Goal: Transaction & Acquisition: Purchase product/service

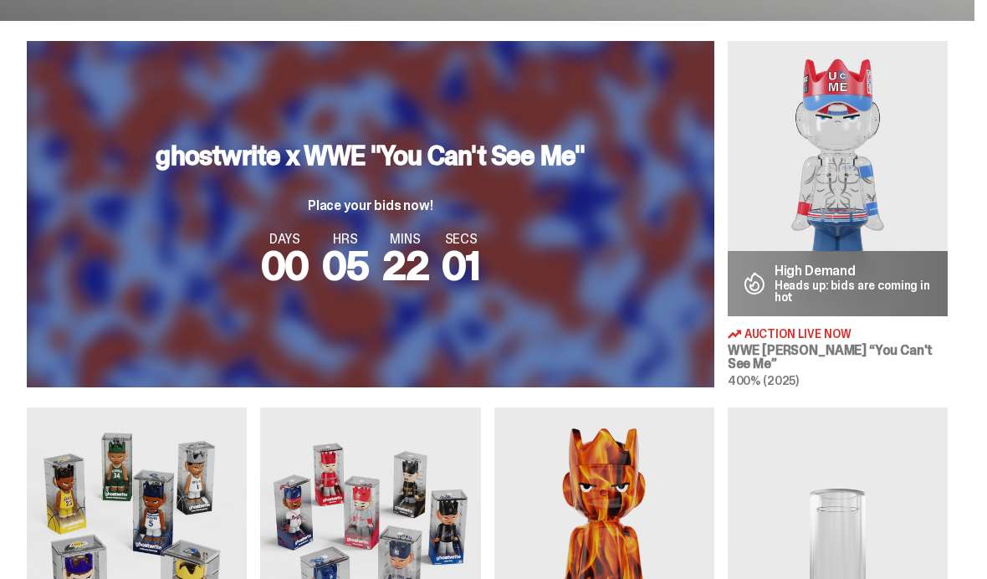
scroll to position [580, 0]
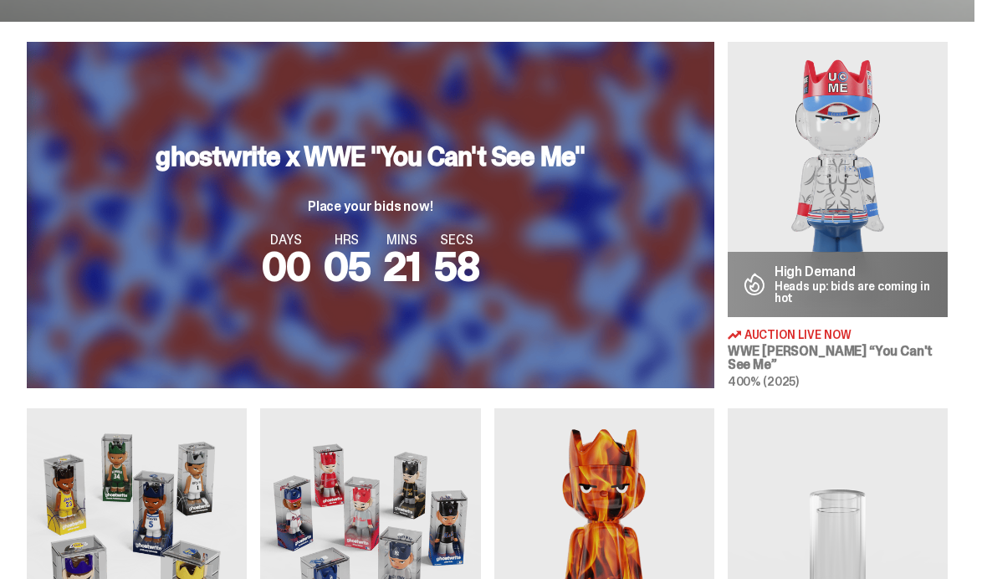
click at [900, 278] on p "High Demand" at bounding box center [854, 271] width 160 height 13
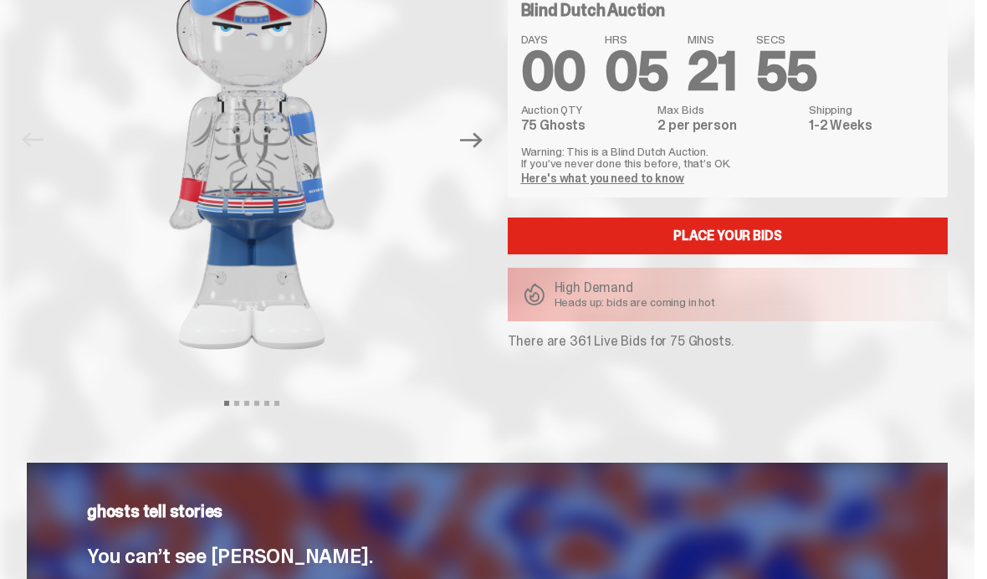
scroll to position [180, 0]
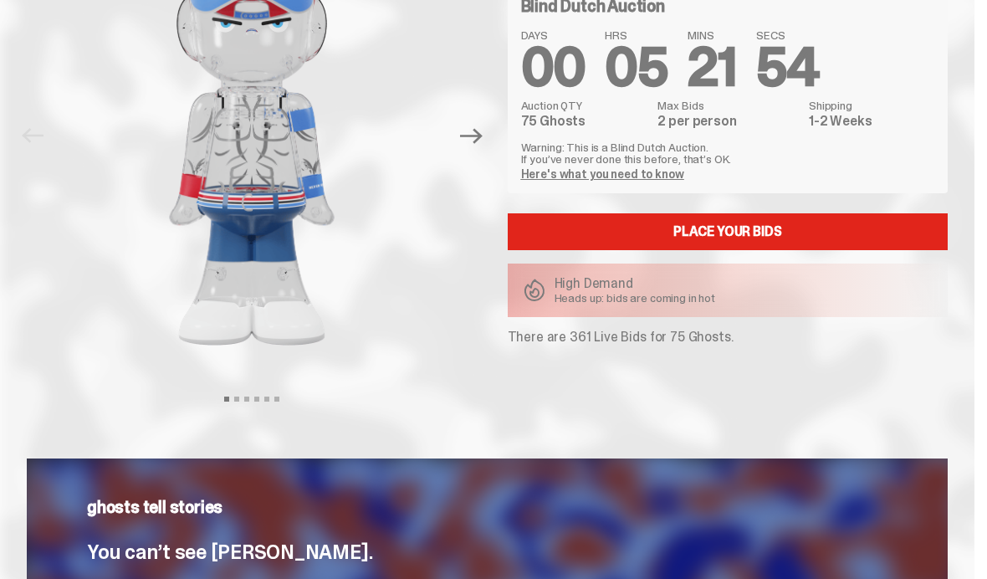
click at [856, 228] on link "Place your Bids" at bounding box center [728, 231] width 441 height 37
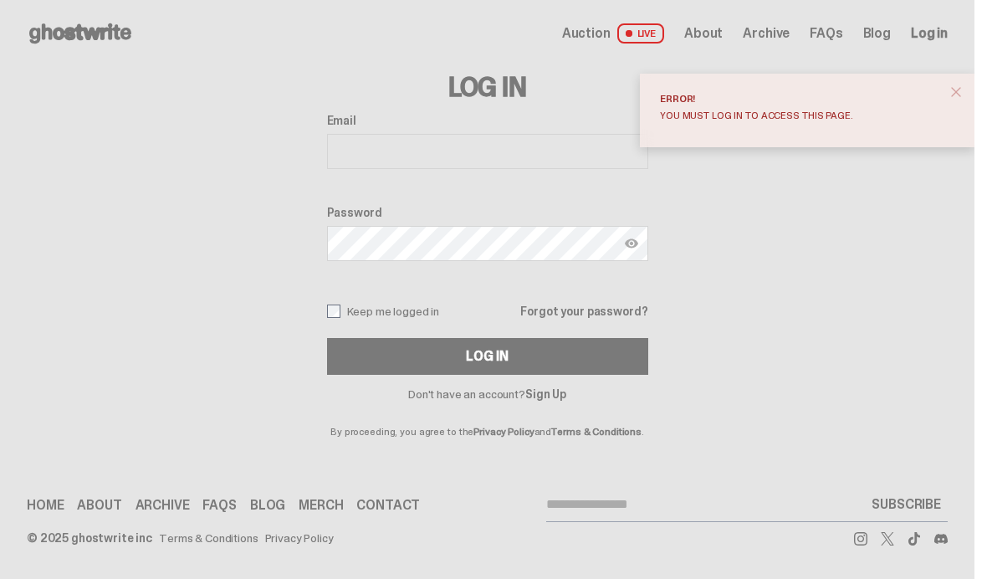
click at [959, 100] on button "close" at bounding box center [956, 92] width 30 height 30
